Goal: Contribute content

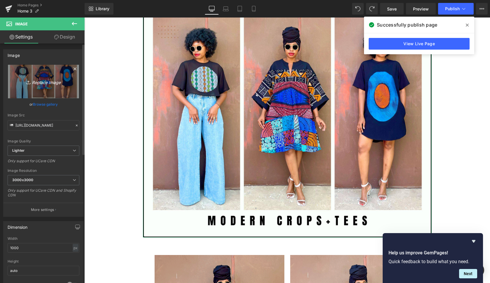
click at [52, 82] on icon "Replace Image" at bounding box center [43, 81] width 47 height 7
type input "C:\fakepath\Copy of Copy of artist [PERSON_NAME]-31.jpg"
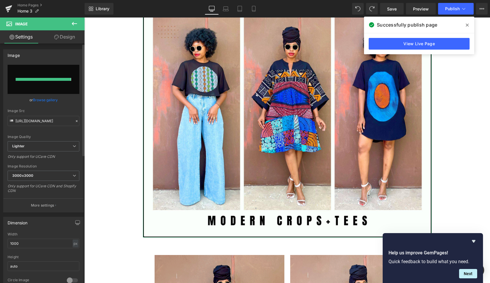
type input "[URL][DOMAIN_NAME]"
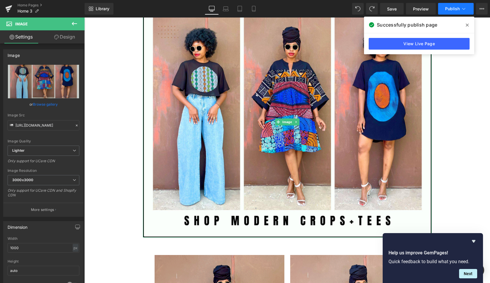
click at [452, 8] on span "Publish" at bounding box center [452, 8] width 15 height 5
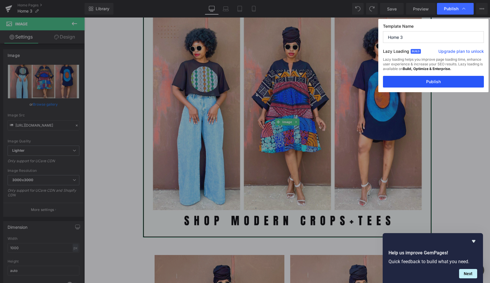
click at [447, 81] on button "Publish" at bounding box center [433, 82] width 101 height 12
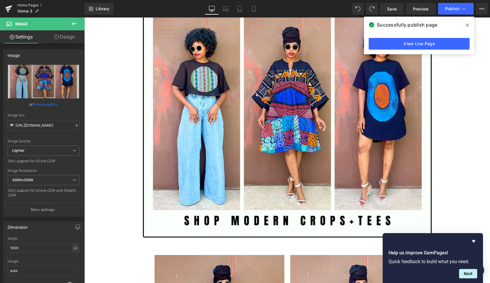
click at [33, 4] on link "Home Pages" at bounding box center [51, 5] width 67 height 5
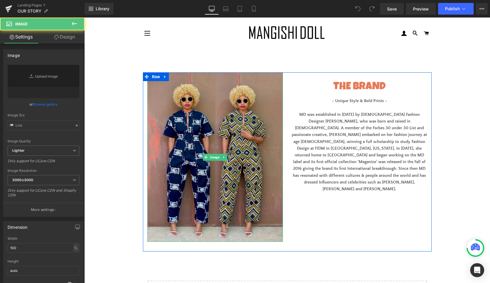
click at [270, 126] on img at bounding box center [215, 157] width 136 height 170
type input "[URL][DOMAIN_NAME]"
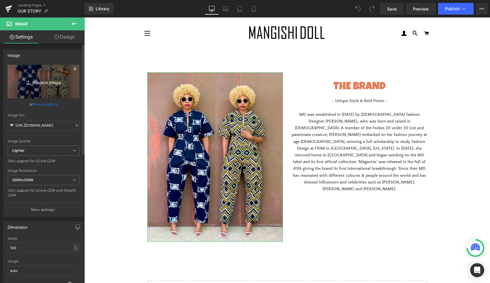
click at [53, 81] on icon "Replace Image" at bounding box center [43, 81] width 47 height 7
click at [46, 82] on icon "Replace Image" at bounding box center [43, 81] width 47 height 7
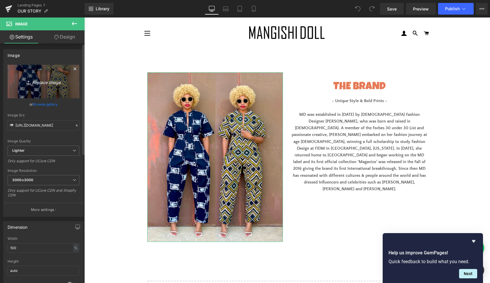
type input "C:\fakepath\F2CB93BE-ED02-4228-BEC1-CA56646FFEB4.jpg"
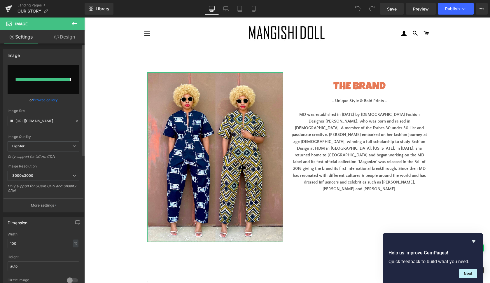
type input "[URL][DOMAIN_NAME]"
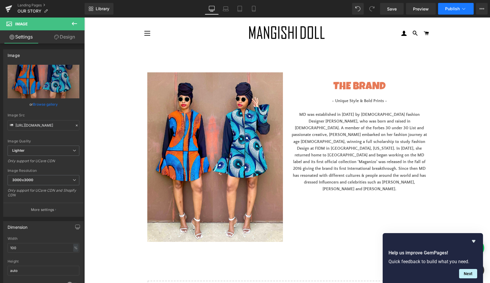
click at [454, 11] on button "Publish" at bounding box center [456, 9] width 36 height 12
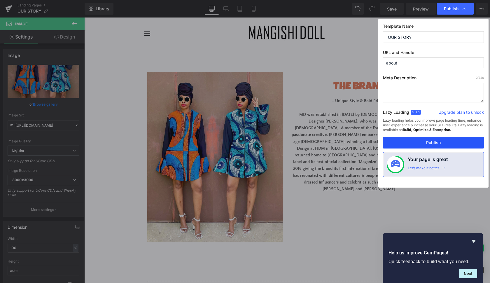
click at [446, 146] on button "Publish" at bounding box center [433, 143] width 101 height 12
